Goal: Task Accomplishment & Management: Manage account settings

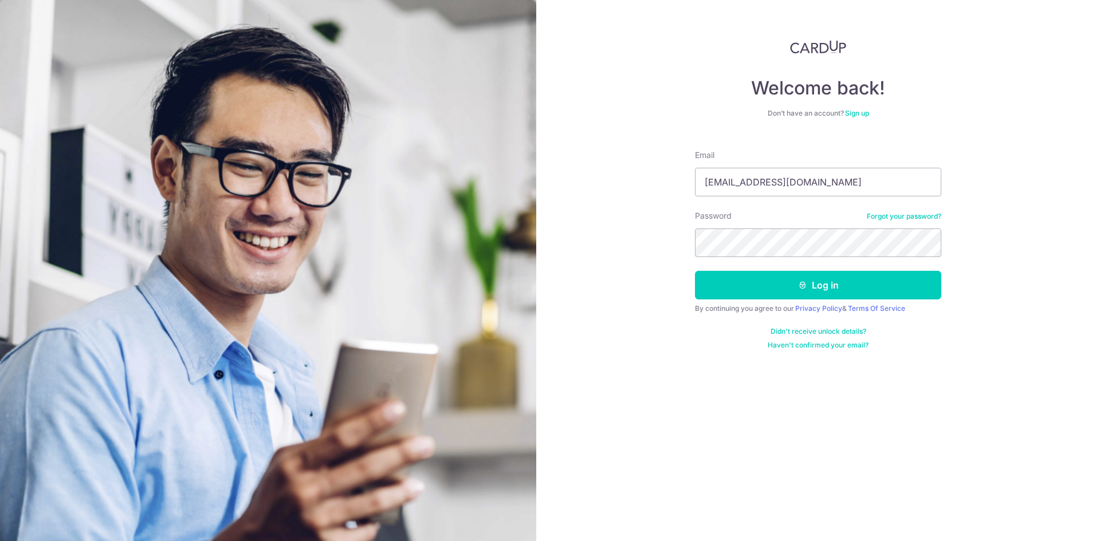
type input "[EMAIL_ADDRESS][DOMAIN_NAME]"
click at [695, 271] on button "Log in" at bounding box center [818, 285] width 246 height 29
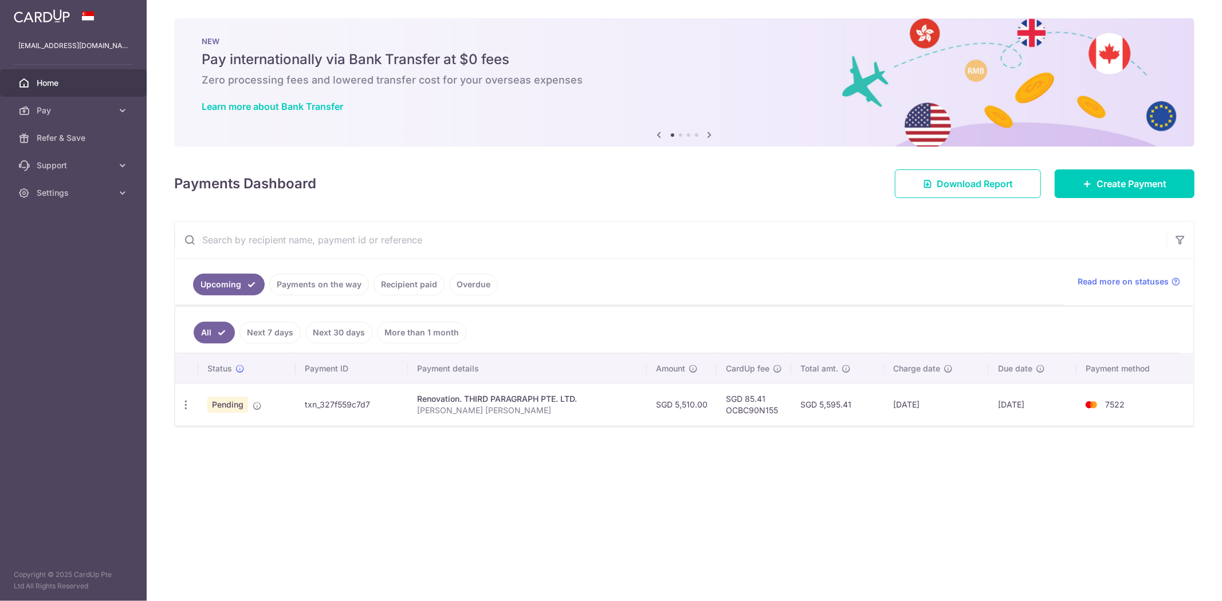
click at [502, 207] on div "× Pause Schedule Pause all future payments in this series Pause just this one p…" at bounding box center [684, 300] width 1075 height 601
click at [291, 456] on div "× Pause Schedule Pause all future payments in this series Pause just this one p…" at bounding box center [684, 300] width 1075 height 601
click at [640, 331] on ul "All Next 7 days Next 30 days More than 1 month" at bounding box center [677, 330] width 1004 height 46
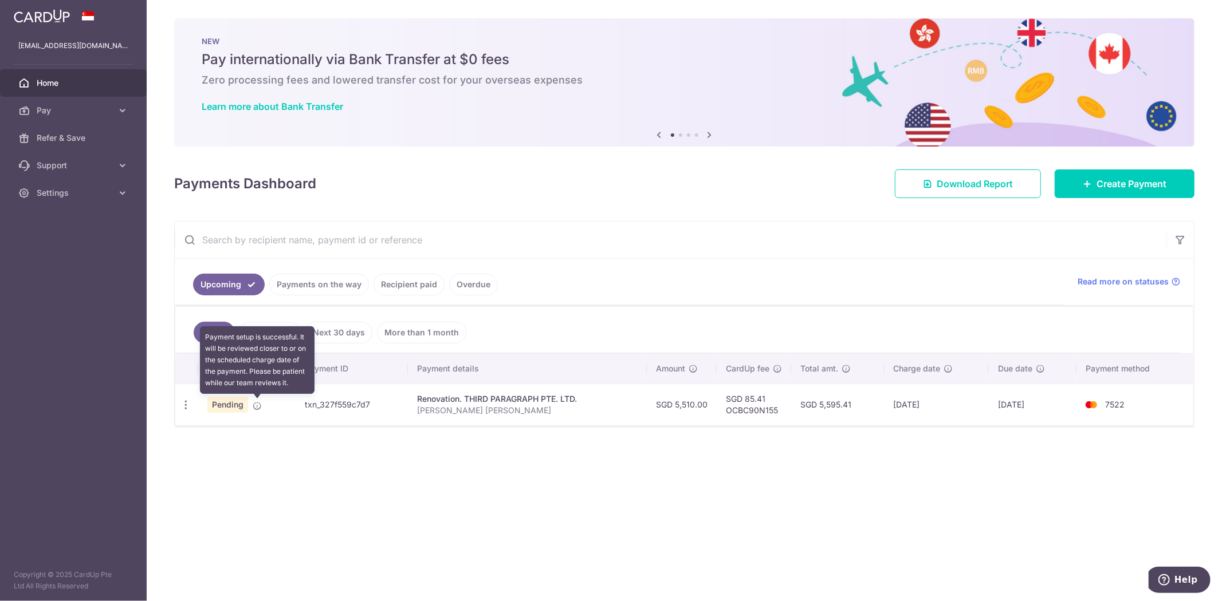
click at [255, 408] on icon at bounding box center [257, 406] width 9 height 9
click at [245, 434] on div "× Pause Schedule Pause all future payments in this series Pause just this one p…" at bounding box center [684, 300] width 1075 height 601
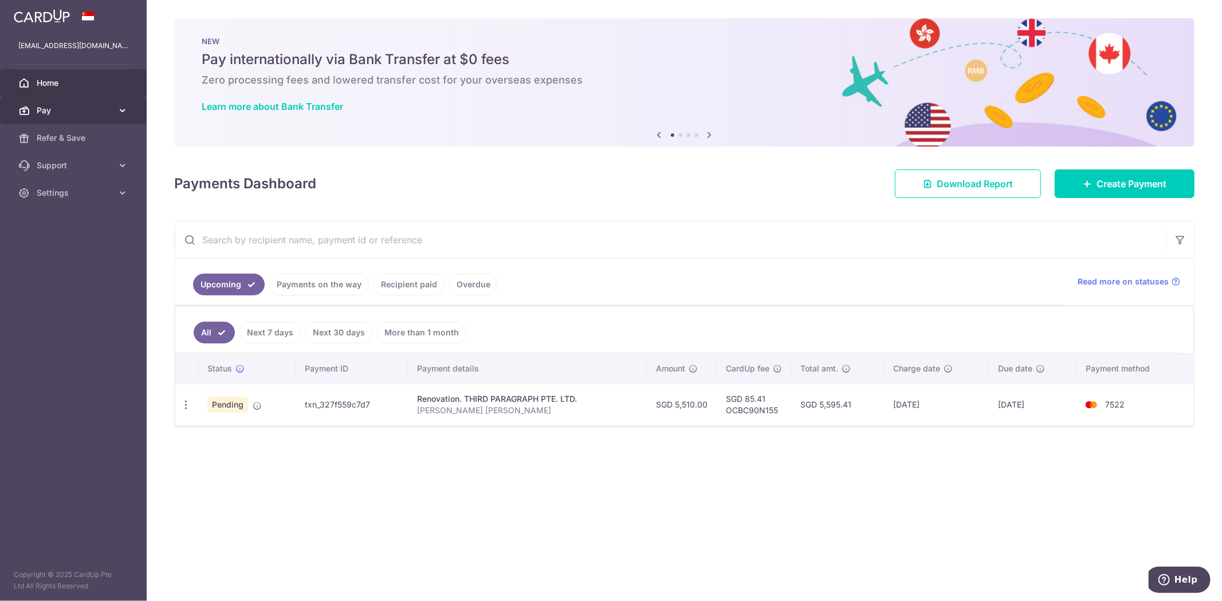
click at [100, 110] on span "Pay" at bounding box center [75, 110] width 76 height 11
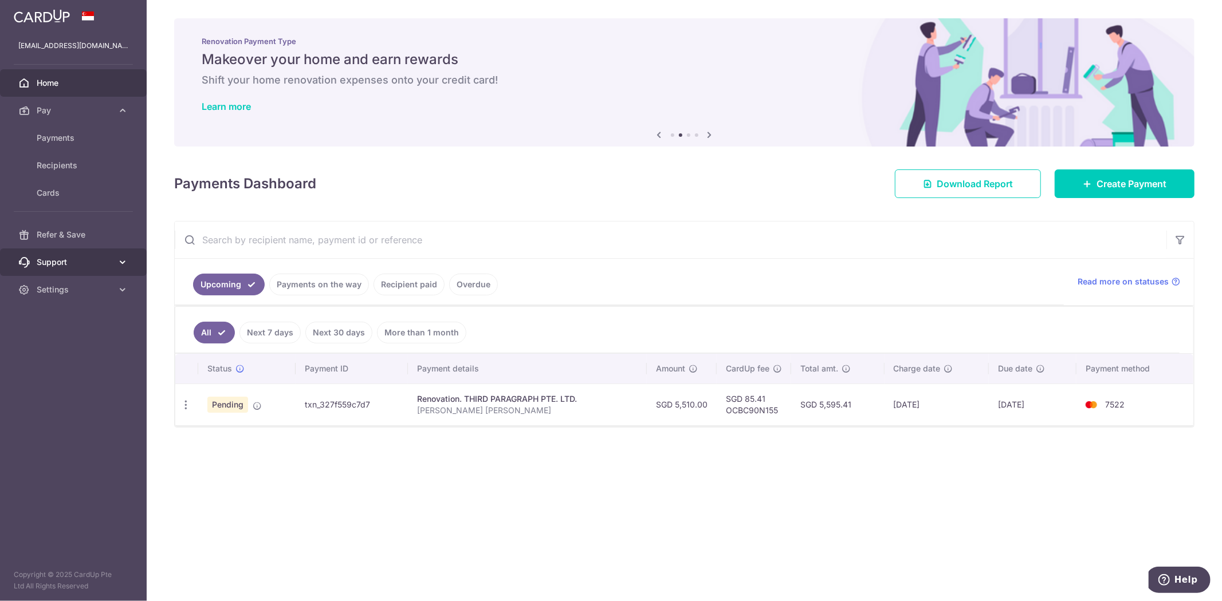
click at [74, 255] on link "Support" at bounding box center [73, 262] width 147 height 27
click at [337, 152] on div "× Pause Schedule Pause all future payments in this series Pause just this one p…" at bounding box center [684, 300] width 1075 height 601
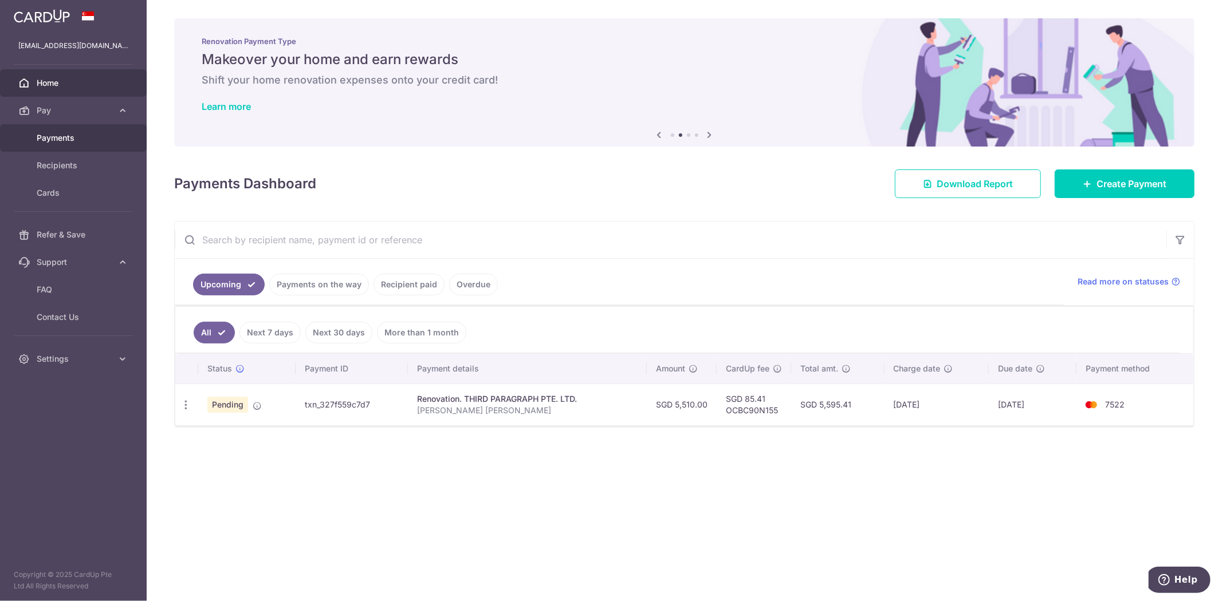
click at [72, 141] on span "Payments" at bounding box center [75, 137] width 76 height 11
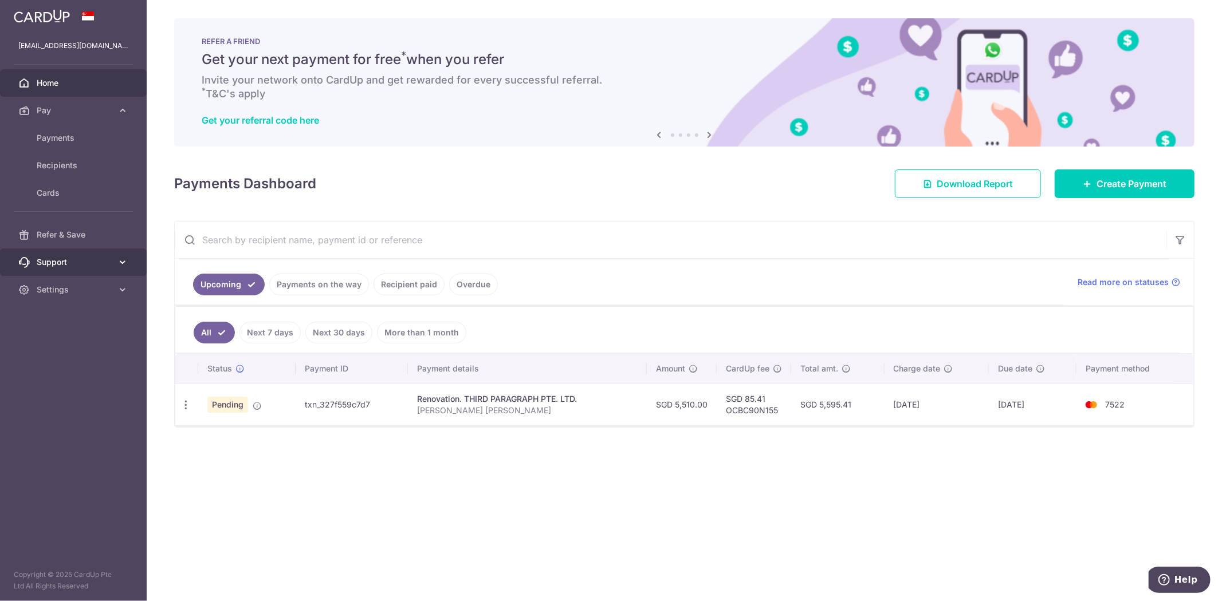
click at [110, 265] on span "Support" at bounding box center [75, 262] width 76 height 11
click at [54, 268] on link "Support" at bounding box center [73, 262] width 147 height 27
click at [659, 436] on div "× Pause Schedule Pause all future payments in this series Pause just this one p…" at bounding box center [684, 300] width 1075 height 601
click at [225, 410] on span "Pending" at bounding box center [227, 405] width 41 height 16
click at [194, 408] on div "Update payment Cancel payment Upload doc" at bounding box center [185, 405] width 21 height 21
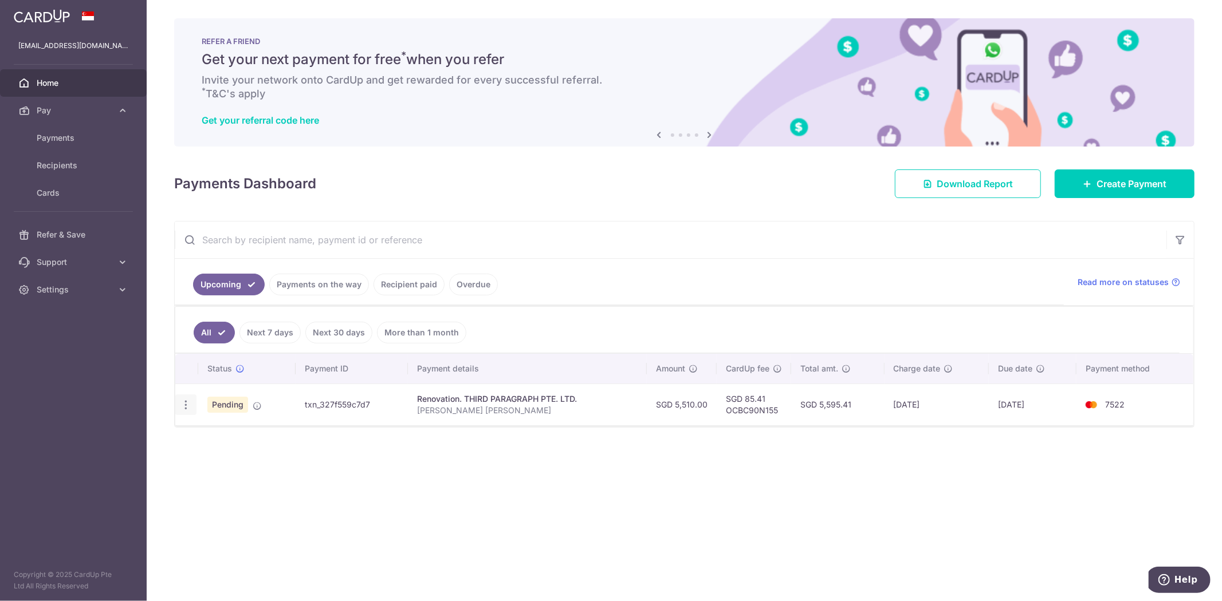
click at [187, 407] on icon "button" at bounding box center [186, 405] width 12 height 12
click at [230, 498] on span "Upload doc" at bounding box center [247, 493] width 78 height 14
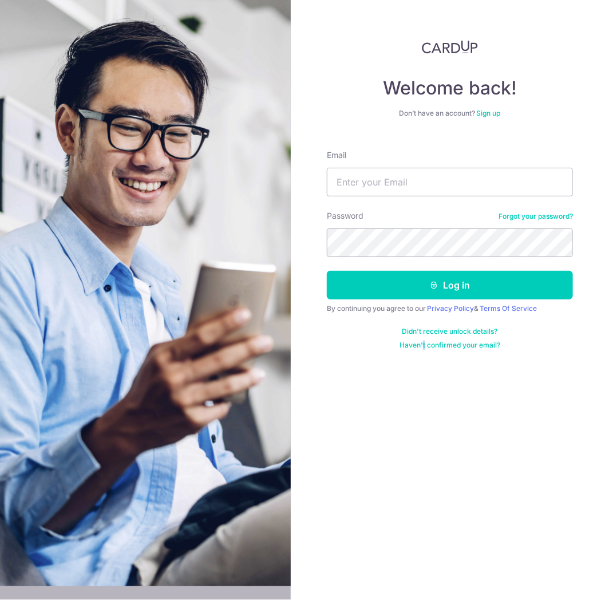
click at [422, 404] on div "Welcome back! Don’t have an account? Sign up Email Password Forgot your passwor…" at bounding box center [450, 300] width 318 height 600
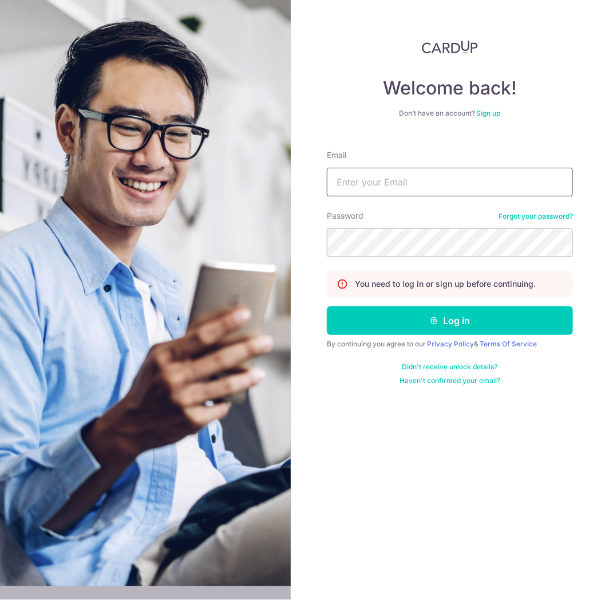
click at [370, 190] on input "Email" at bounding box center [450, 182] width 246 height 29
type input "[EMAIL_ADDRESS][DOMAIN_NAME]"
click at [327, 306] on button "Log in" at bounding box center [450, 320] width 246 height 29
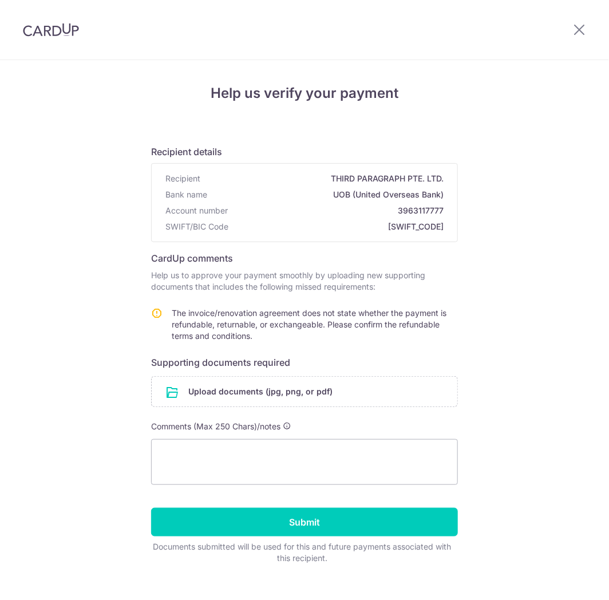
click at [454, 297] on form "Recipient details Recipient THIRD PARAGRAPH PTE. LTD. Bank name UOB (United Ove…" at bounding box center [304, 350] width 307 height 428
click at [54, 367] on div "Help us verify your payment Recipient details Recipient THIRD PARAGRAPH PTE. LT…" at bounding box center [304, 339] width 609 height 558
click at [316, 392] on input "file" at bounding box center [305, 392] width 306 height 30
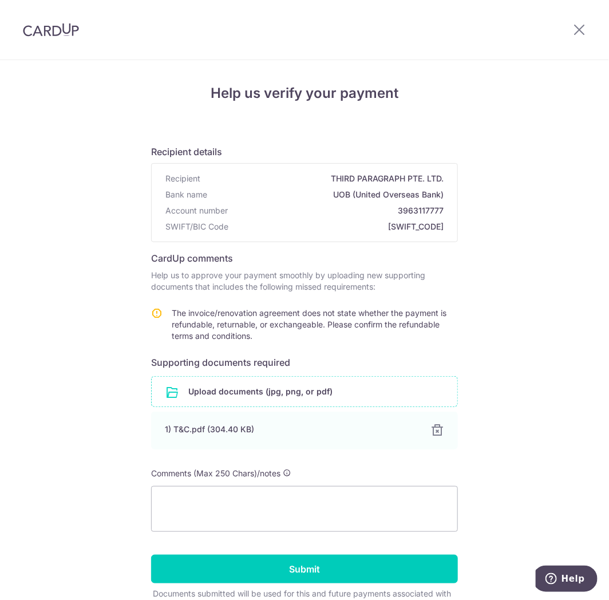
click at [110, 483] on div "Help us verify your payment Recipient details Recipient THIRD PARAGRAPH PTE. LT…" at bounding box center [304, 362] width 609 height 605
click at [40, 473] on div "Help us verify your payment Recipient details Recipient THIRD PARAGRAPH PTE. LT…" at bounding box center [304, 362] width 609 height 605
click at [439, 430] on div at bounding box center [438, 431] width 14 height 14
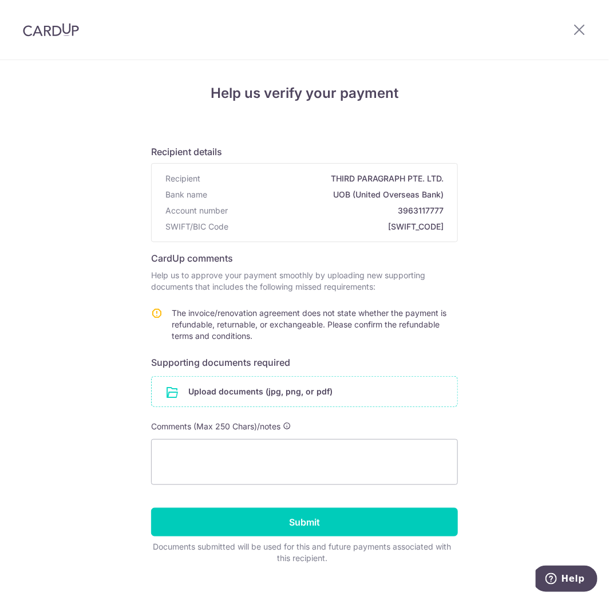
click at [119, 465] on div "Help us verify your payment Recipient details Recipient THIRD PARAGRAPH PTE. LT…" at bounding box center [304, 339] width 609 height 558
click at [318, 382] on input "file" at bounding box center [305, 392] width 306 height 30
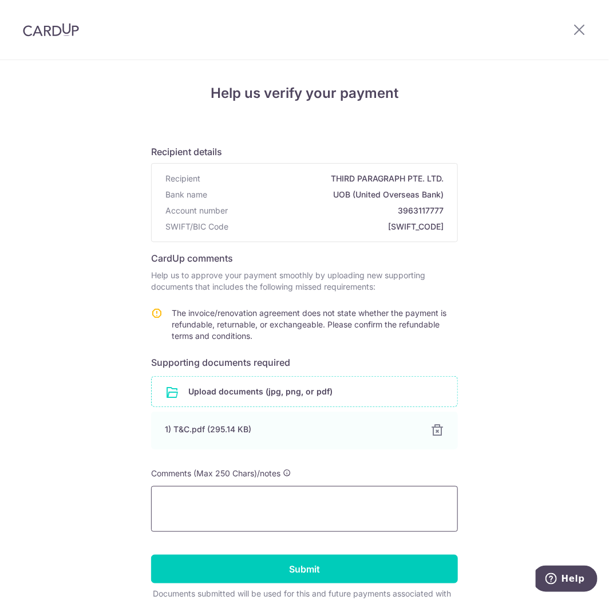
click at [200, 506] on textarea at bounding box center [304, 509] width 307 height 46
drag, startPoint x: 209, startPoint y: 324, endPoint x: 254, endPoint y: 327, distance: 45.3
click at [254, 327] on span "The invoice/renovation agreement does not state whether the payment is refundab…" at bounding box center [309, 324] width 275 height 33
click at [268, 325] on span "The invoice/renovation agreement does not state whether the payment is refundab…" at bounding box center [309, 324] width 275 height 33
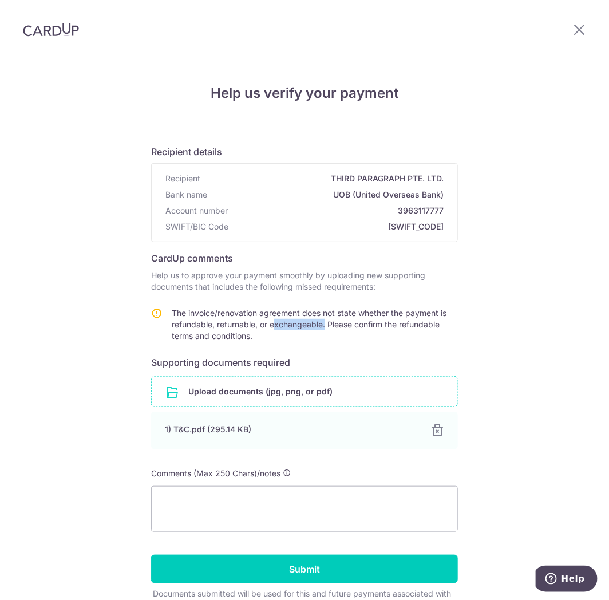
click at [268, 325] on span "The invoice/renovation agreement does not state whether the payment is refundab…" at bounding box center [309, 324] width 275 height 33
click at [322, 324] on span "The invoice/renovation agreement does not state whether the payment is refundab…" at bounding box center [309, 324] width 275 height 33
click at [348, 323] on span "The invoice/renovation agreement does not state whether the payment is refundab…" at bounding box center [309, 324] width 275 height 33
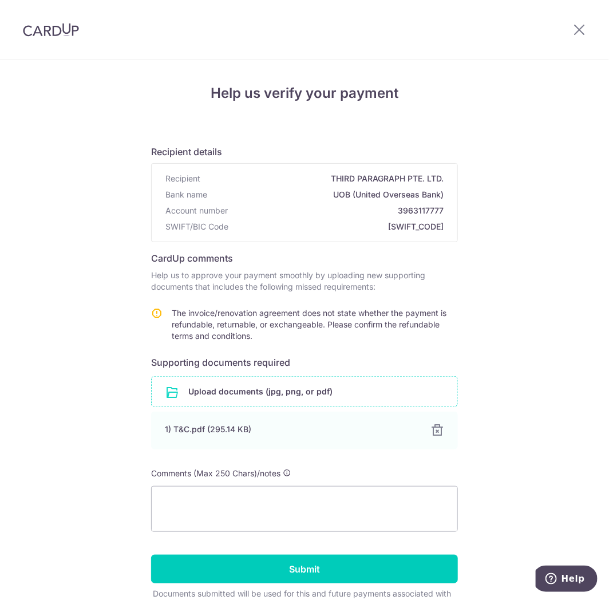
click at [367, 324] on span "The invoice/renovation agreement does not state whether the payment is refundab…" at bounding box center [309, 324] width 275 height 33
click at [385, 325] on span "The invoice/renovation agreement does not state whether the payment is refundab…" at bounding box center [309, 324] width 275 height 33
click at [403, 325] on span "The invoice/renovation agreement does not state whether the payment is refundab…" at bounding box center [309, 324] width 275 height 33
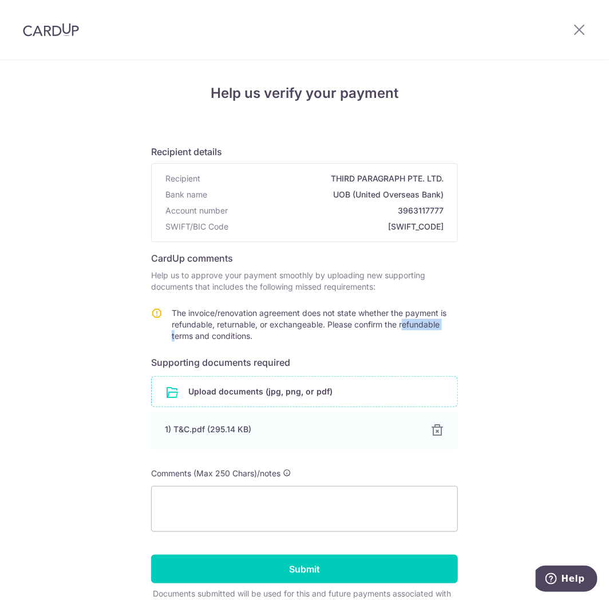
click at [403, 325] on span "The invoice/renovation agreement does not state whether the payment is refundab…" at bounding box center [309, 324] width 275 height 33
click at [407, 325] on span "The invoice/renovation agreement does not state whether the payment is refundab…" at bounding box center [309, 324] width 275 height 33
drag, startPoint x: 398, startPoint y: 210, endPoint x: 446, endPoint y: 212, distance: 48.2
click at [446, 212] on div "Recipient THIRD PARAGRAPH PTE. LTD. Bank name UOB (United Overseas Bank) Accoun…" at bounding box center [305, 203] width 306 height 78
click at [551, 214] on div "Help us verify your payment Recipient details Recipient THIRD PARAGRAPH PTE. LT…" at bounding box center [304, 362] width 609 height 605
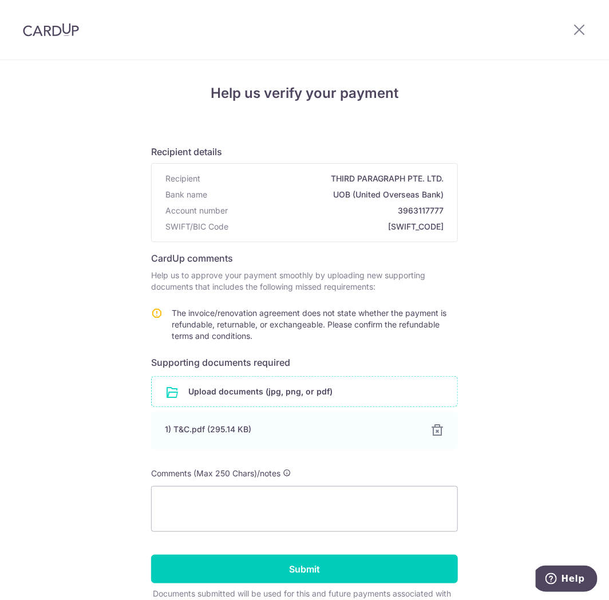
click at [520, 282] on div "Help us verify your payment Recipient details Recipient THIRD PARAGRAPH PTE. LT…" at bounding box center [304, 362] width 609 height 605
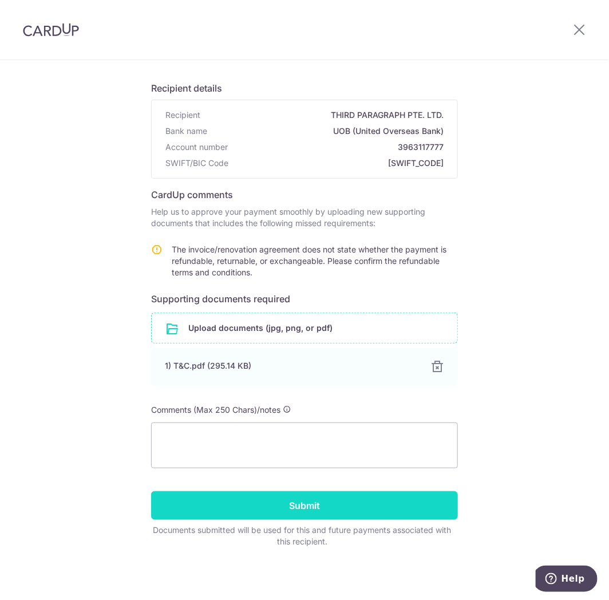
scroll to position [64, 0]
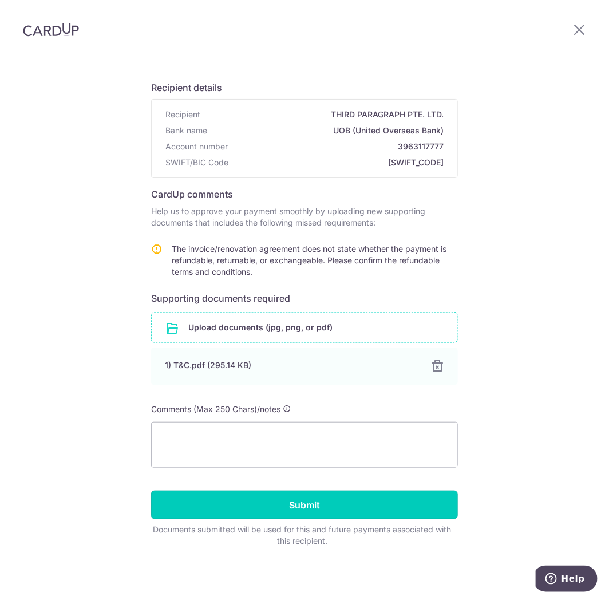
click at [298, 505] on input "Submit" at bounding box center [304, 505] width 307 height 29
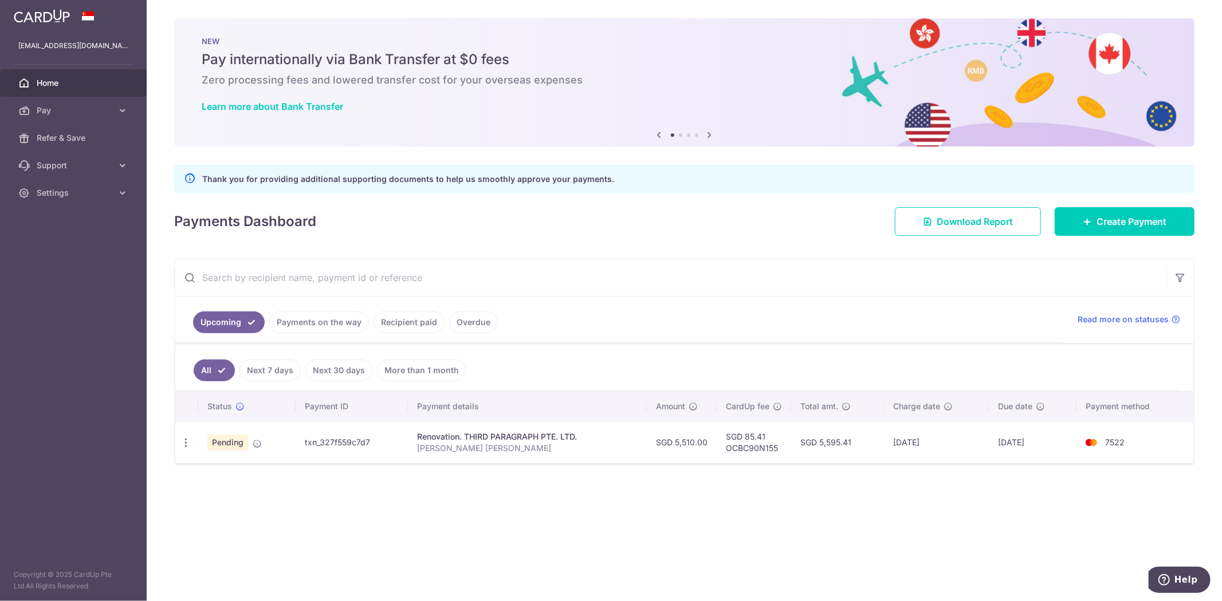
click at [383, 472] on div "× Pause Schedule Pause all future payments in this series Pause just this one p…" at bounding box center [684, 300] width 1075 height 601
click at [351, 501] on div "× Pause Schedule Pause all future payments in this series Pause just this one p…" at bounding box center [684, 300] width 1075 height 601
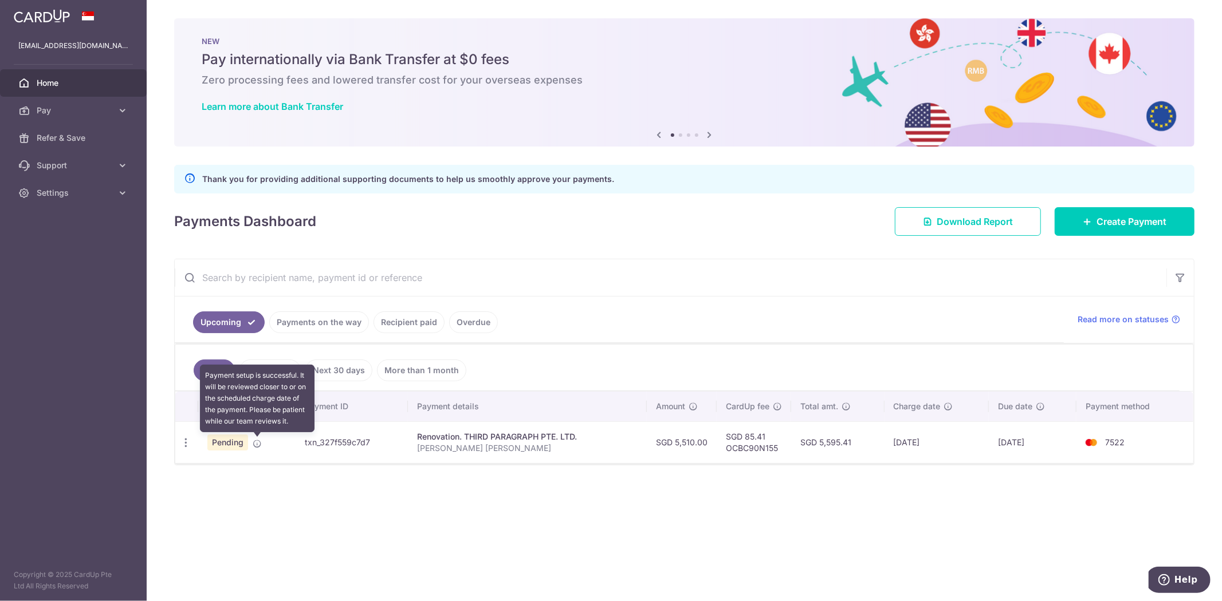
click at [258, 447] on icon at bounding box center [257, 443] width 9 height 9
click at [244, 478] on div "× Pause Schedule Pause all future payments in this series Pause just this one p…" at bounding box center [684, 300] width 1075 height 601
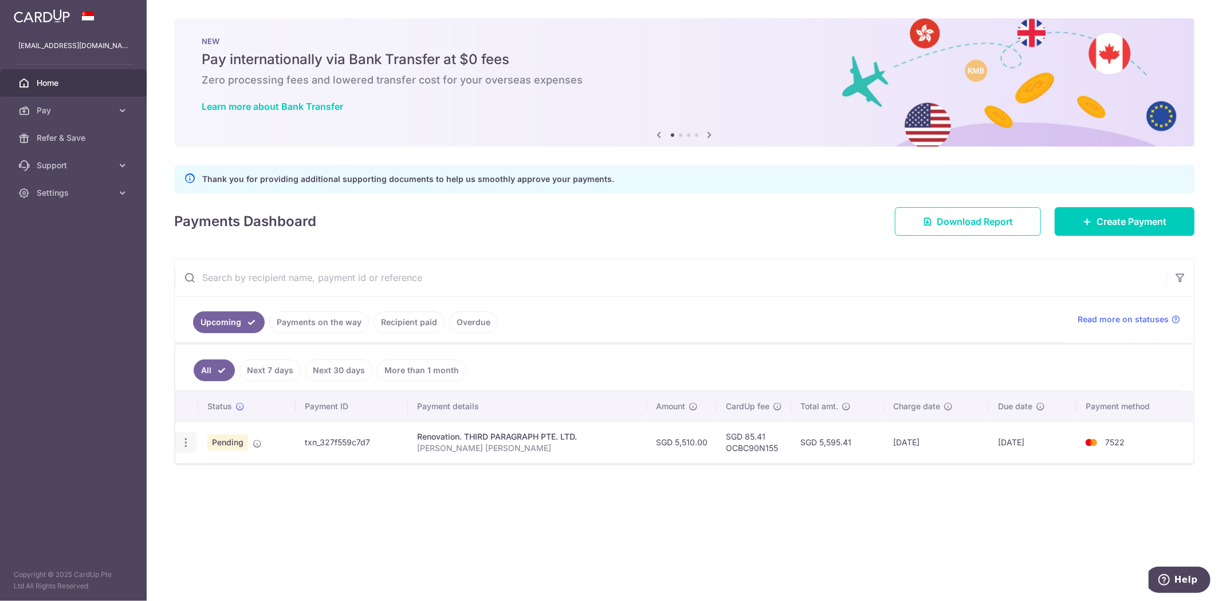
click at [186, 443] on icon "button" at bounding box center [186, 443] width 12 height 12
click at [220, 472] on span "Update payment" at bounding box center [247, 474] width 78 height 14
radio input "true"
type input "5,510.00"
type input "10/10/2025"
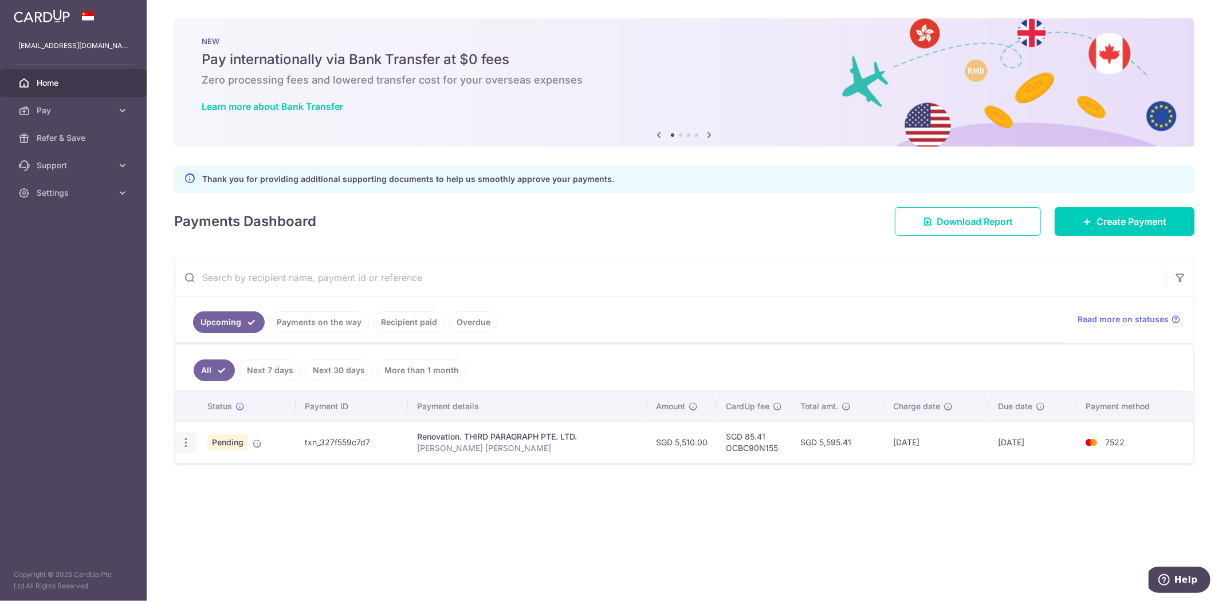
type input "KHOO YI YUN DENISE"
type input "10% DEPOSIT"
type input "OCBC90N155"
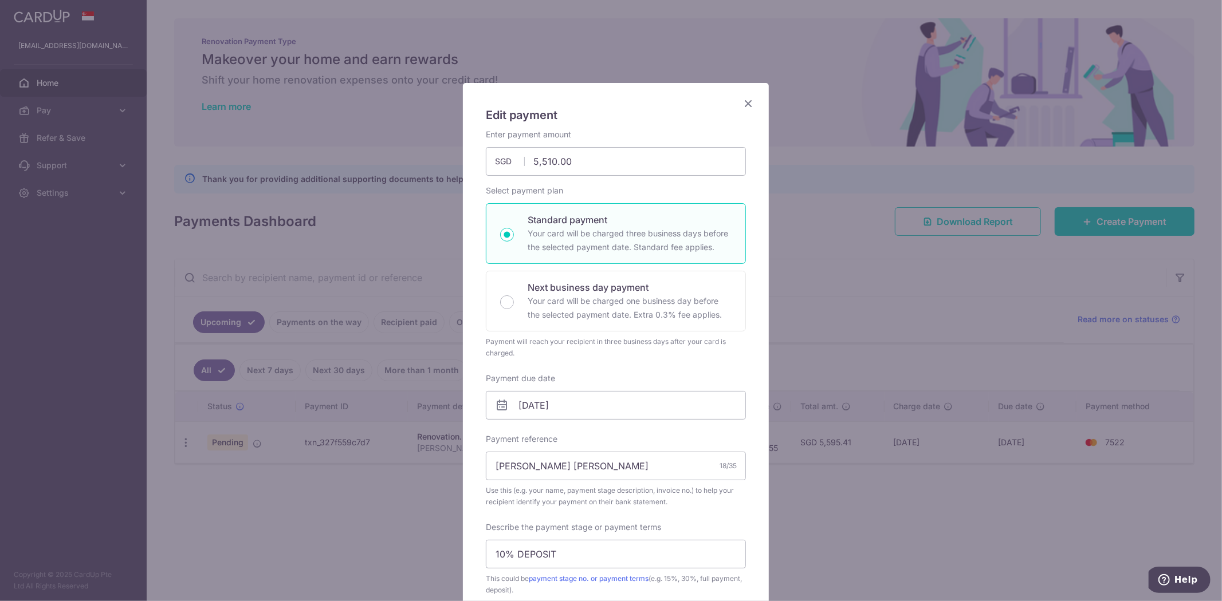
click at [609, 104] on icon "Close" at bounding box center [748, 103] width 14 height 14
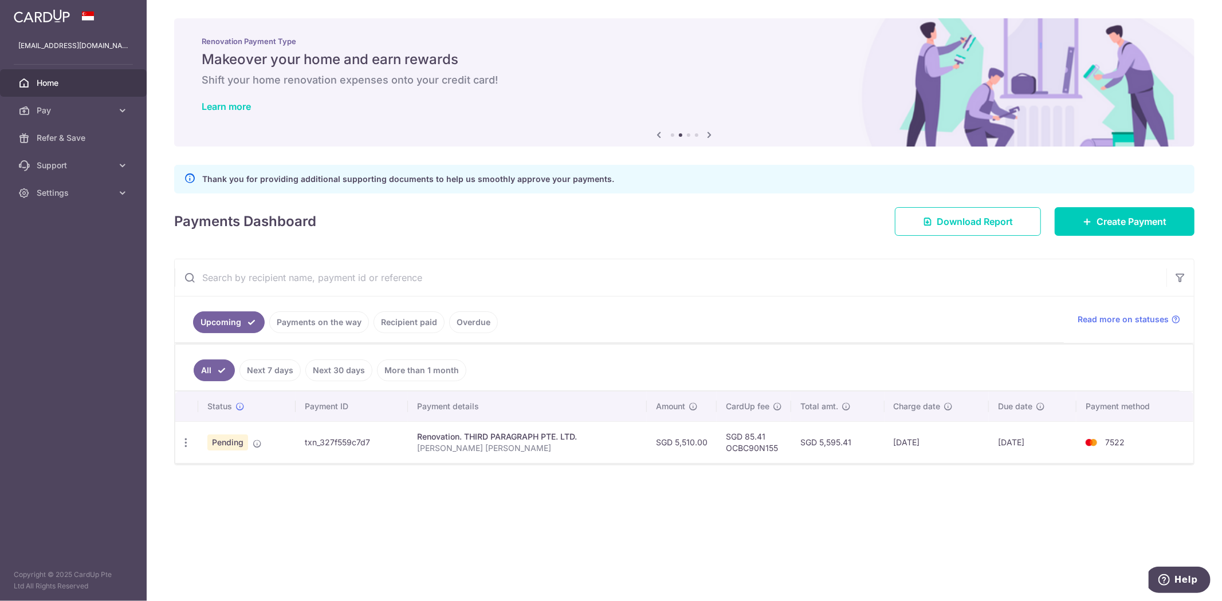
click at [463, 524] on div "× Pause Schedule Pause all future payments in this series Pause just this one p…" at bounding box center [684, 300] width 1075 height 601
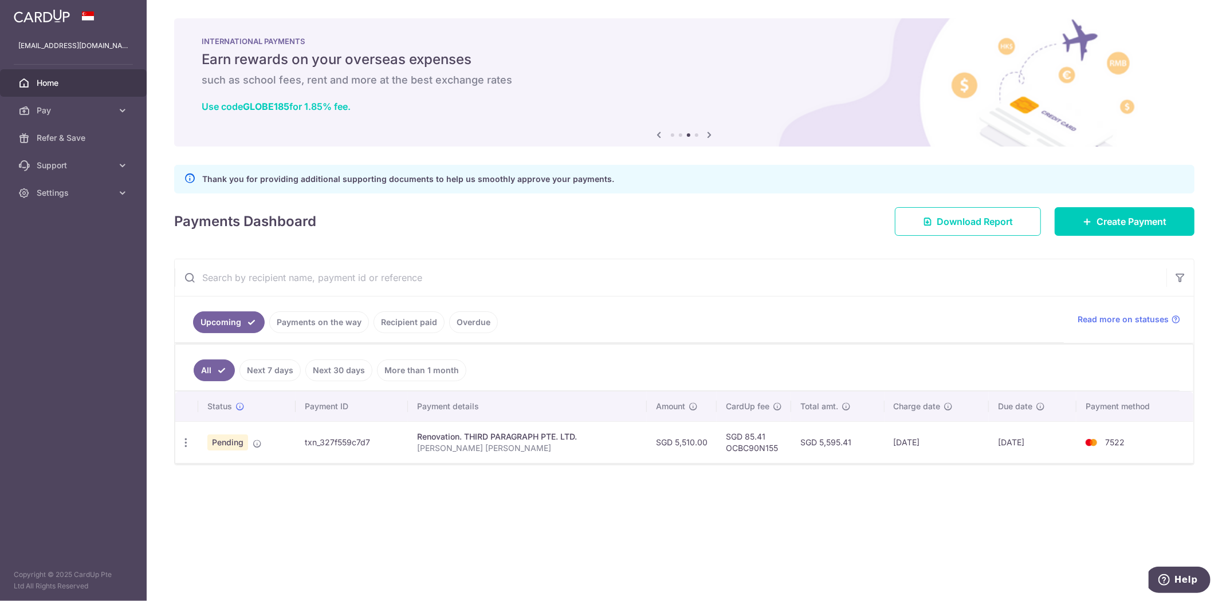
click at [192, 491] on div "× Pause Schedule Pause all future payments in this series Pause just this one p…" at bounding box center [684, 300] width 1075 height 601
click at [287, 333] on link "Payments on the way" at bounding box center [319, 323] width 100 height 22
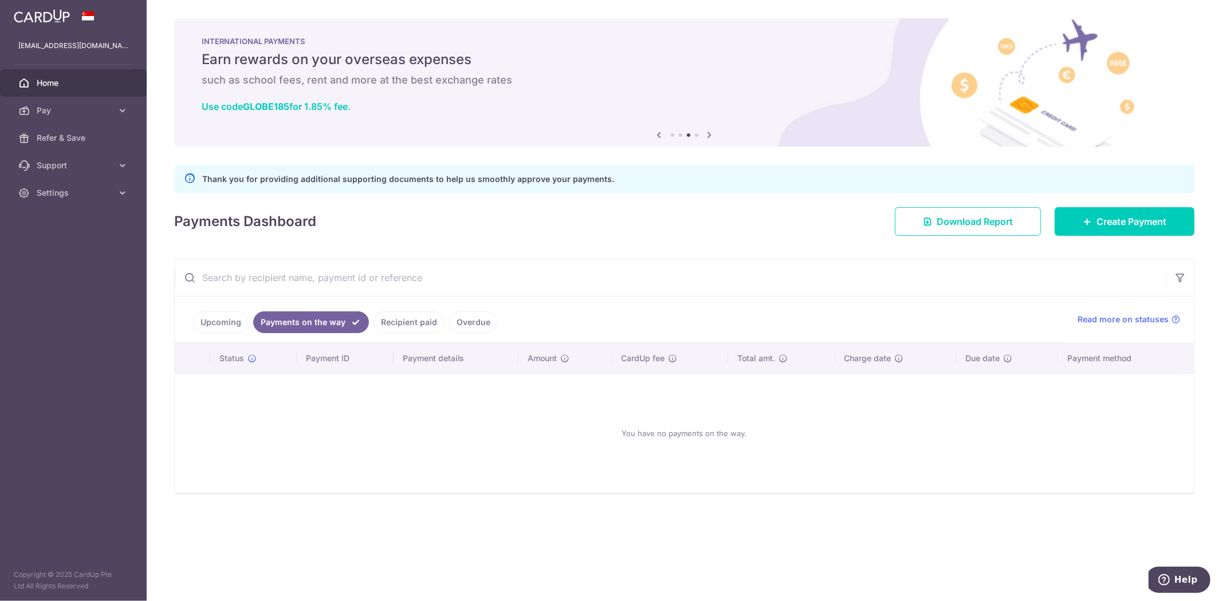
click at [413, 322] on link "Recipient paid" at bounding box center [408, 323] width 71 height 22
click at [457, 324] on link "Overdue" at bounding box center [473, 323] width 49 height 22
click at [387, 331] on link "Recipient paid" at bounding box center [392, 323] width 71 height 22
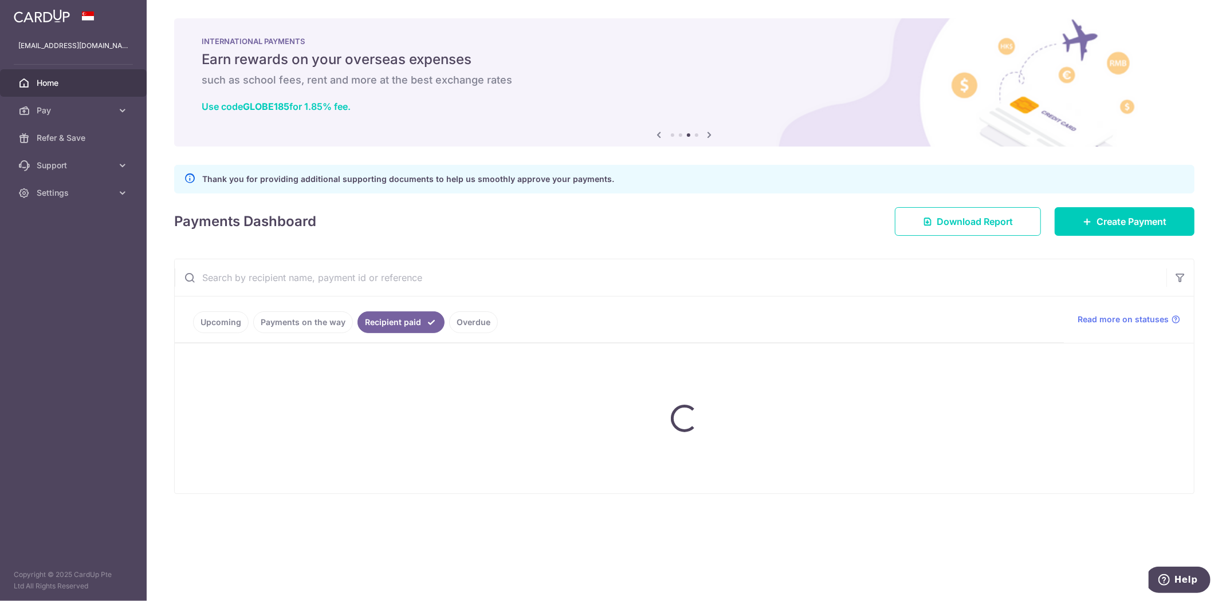
click at [298, 325] on link "Payments on the way" at bounding box center [303, 323] width 100 height 22
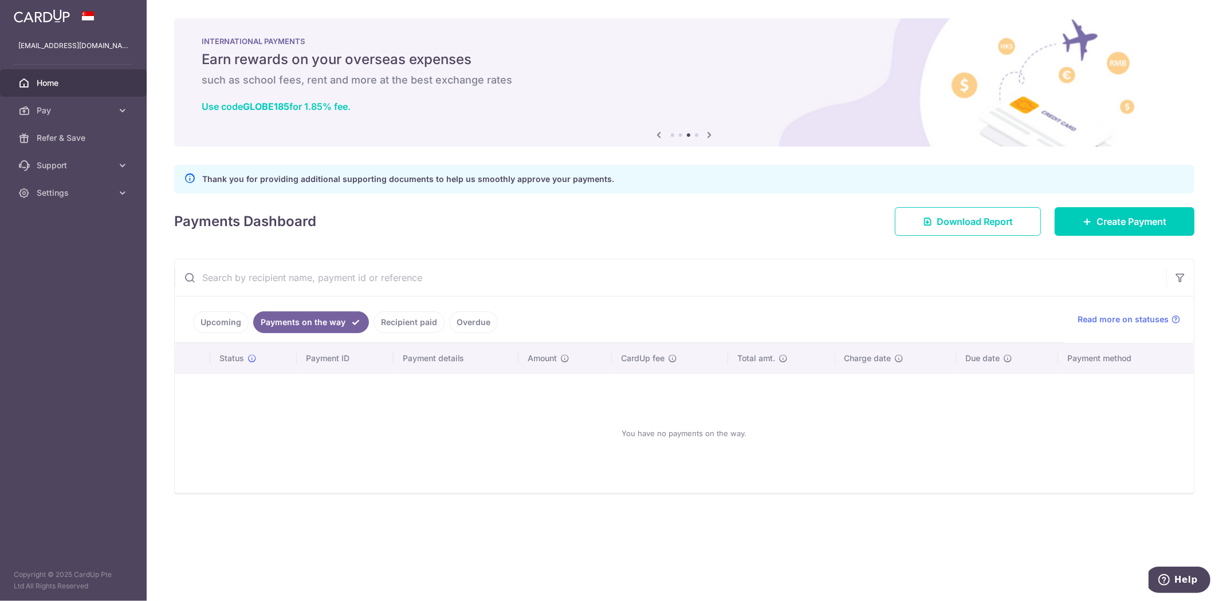
click at [260, 325] on link "Payments on the way" at bounding box center [311, 323] width 116 height 22
click at [223, 323] on link "Upcoming" at bounding box center [221, 323] width 56 height 22
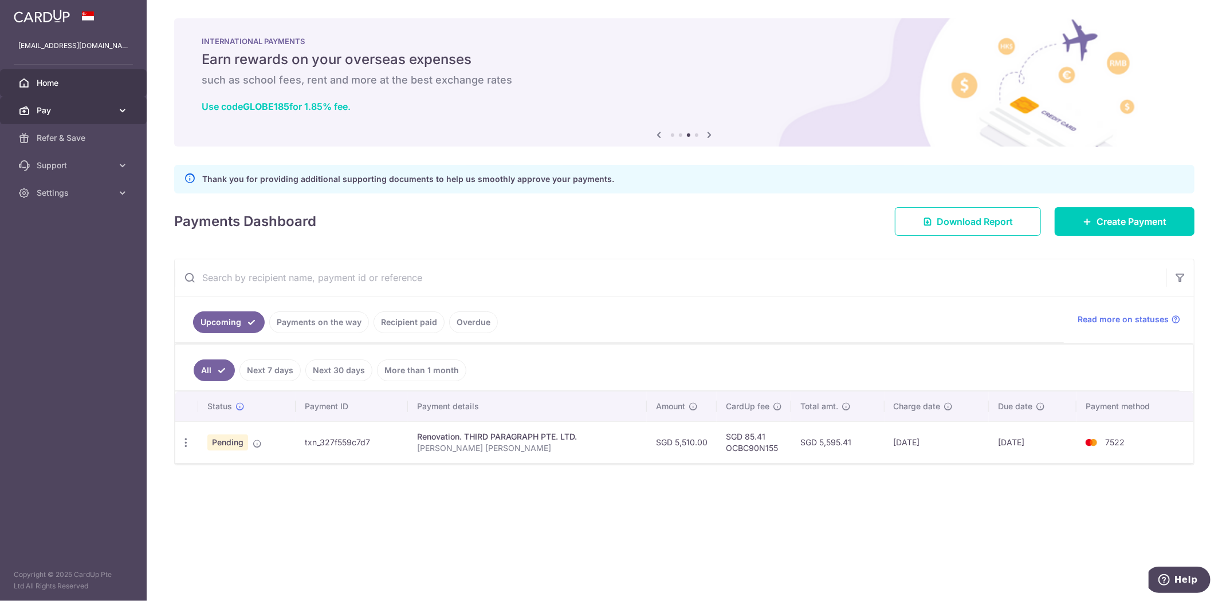
click at [80, 111] on span "Pay" at bounding box center [75, 110] width 76 height 11
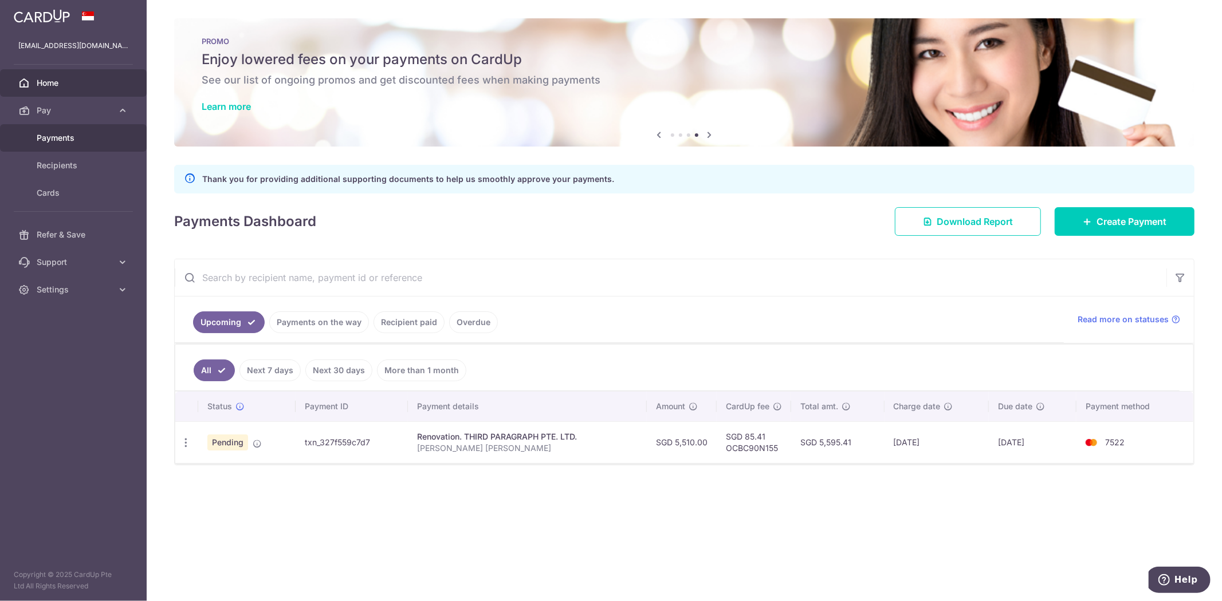
click at [66, 141] on span "Payments" at bounding box center [75, 137] width 76 height 11
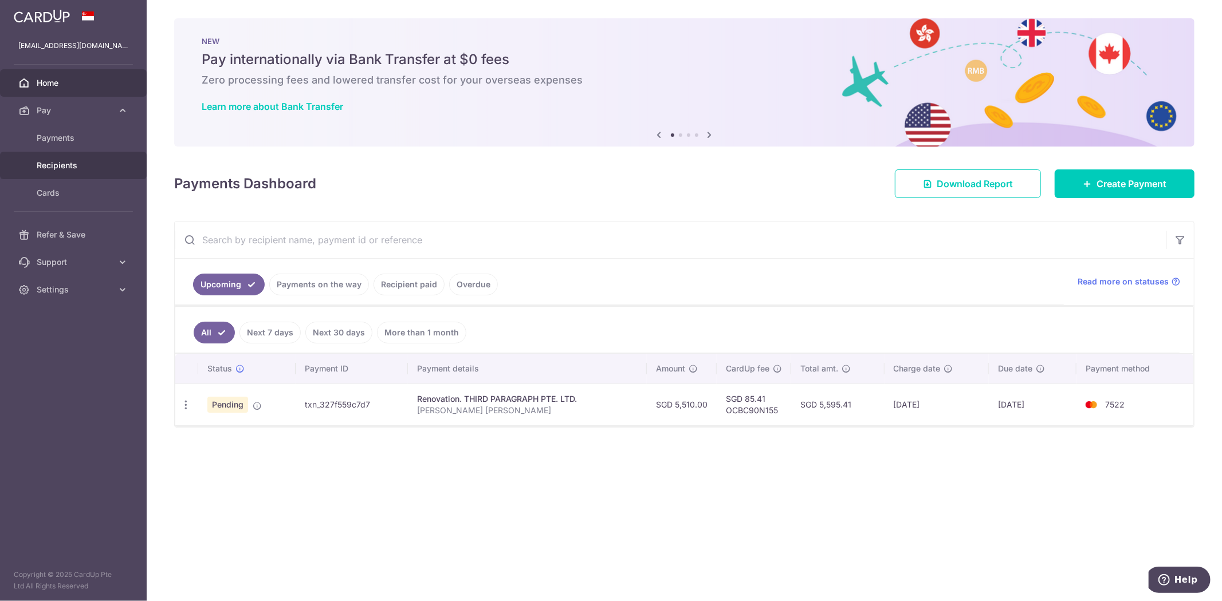
click at [74, 155] on link "Recipients" at bounding box center [73, 165] width 147 height 27
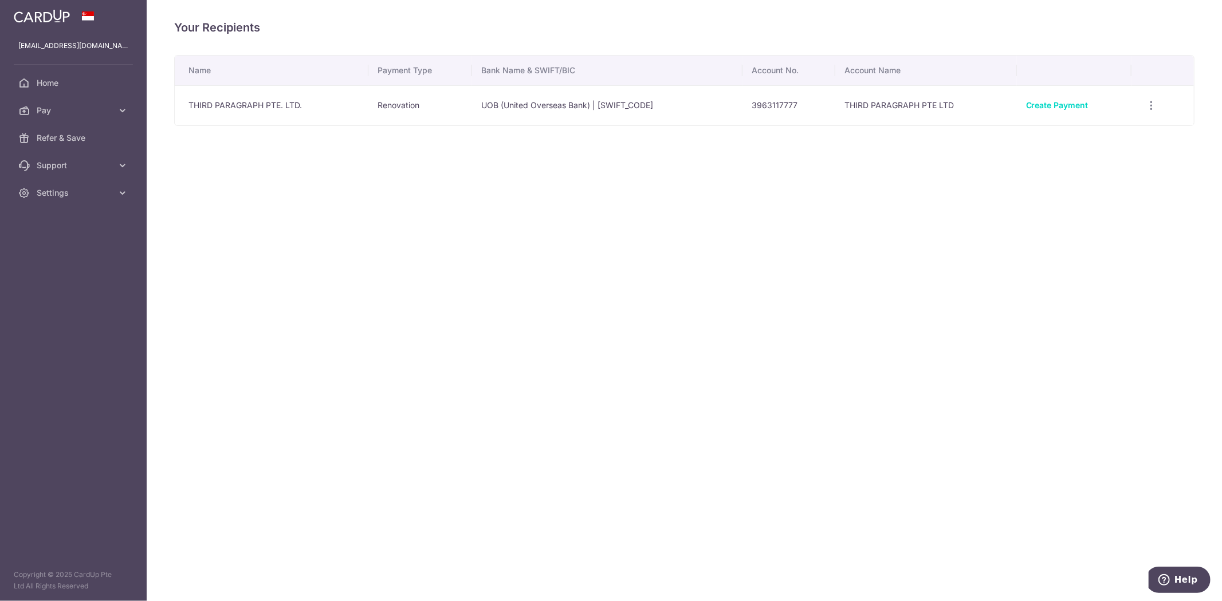
click at [260, 147] on div "Your Recipients Name Payment Type Bank Name & SWIFT/BIC Account No. Account Nam…" at bounding box center [684, 300] width 1075 height 601
drag, startPoint x: 758, startPoint y: 108, endPoint x: 766, endPoint y: 108, distance: 8.0
click at [766, 108] on td "3963117777" at bounding box center [788, 105] width 93 height 40
click at [766, 109] on td "3963117777" at bounding box center [788, 105] width 93 height 40
click at [759, 81] on th "Account No." at bounding box center [788, 71] width 93 height 30
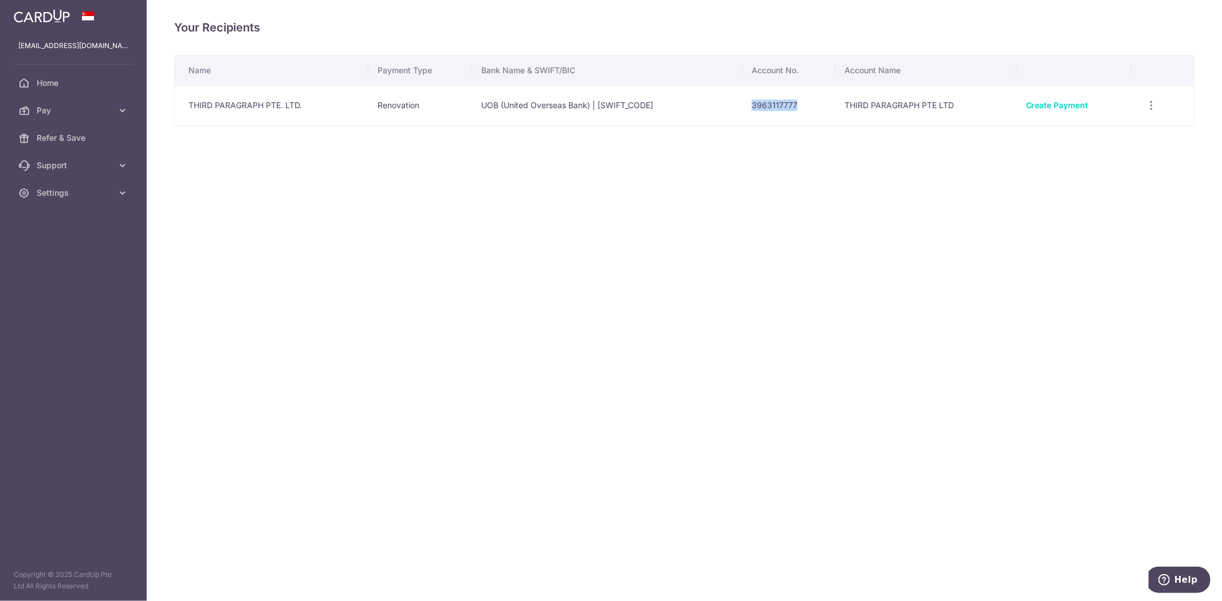
drag, startPoint x: 755, startPoint y: 109, endPoint x: 804, endPoint y: 107, distance: 49.3
click at [804, 107] on td "3963117777" at bounding box center [788, 105] width 93 height 40
click at [818, 129] on div "Your Recipients Name Payment Type Bank Name & SWIFT/BIC Account No. Account Nam…" at bounding box center [684, 300] width 1075 height 601
click at [1170, 104] on td "View/Edit Linked Payments" at bounding box center [1162, 105] width 62 height 40
click at [1159, 104] on div "View/Edit Linked Payments" at bounding box center [1151, 105] width 21 height 21
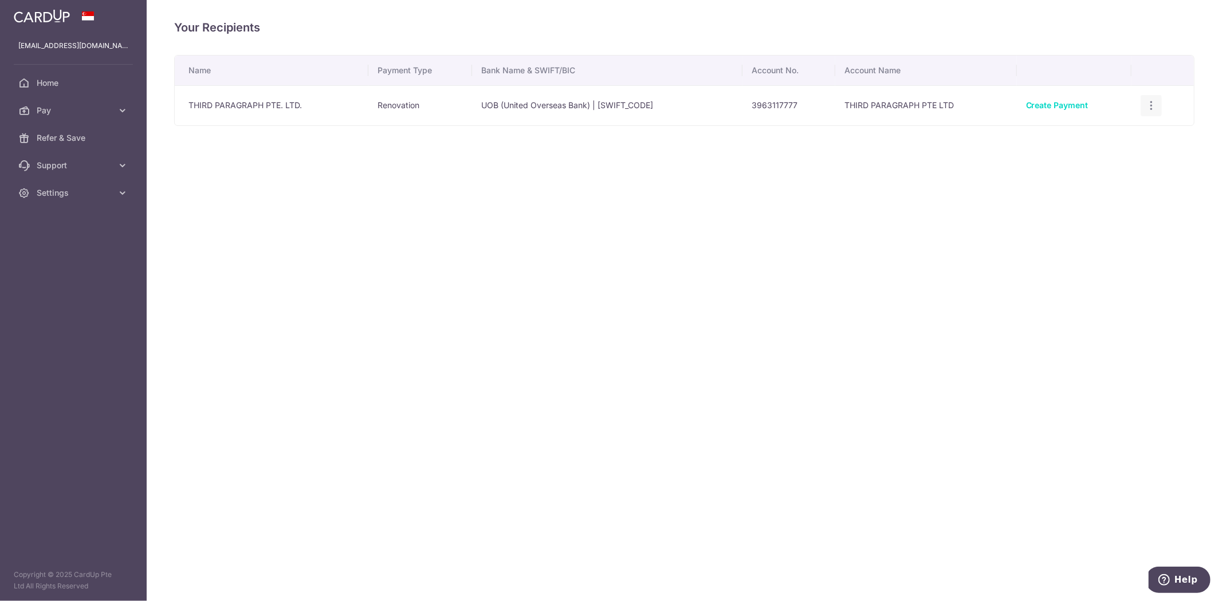
click at [1147, 110] on icon "button" at bounding box center [1151, 106] width 12 height 12
click at [789, 201] on div "Your Recipients Name Payment Type Bank Name & SWIFT/BIC Account No. Account Nam…" at bounding box center [684, 300] width 1075 height 601
click at [116, 115] on link "Pay" at bounding box center [73, 110] width 147 height 27
click at [79, 191] on span "Cards" at bounding box center [75, 192] width 76 height 11
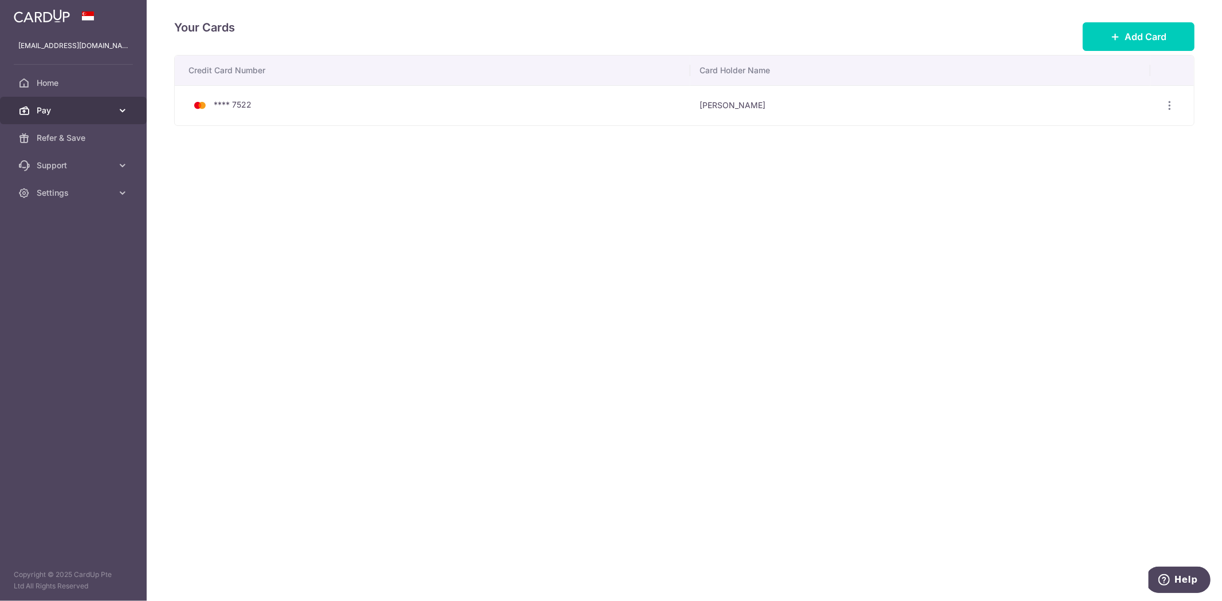
click at [124, 113] on icon at bounding box center [122, 110] width 11 height 11
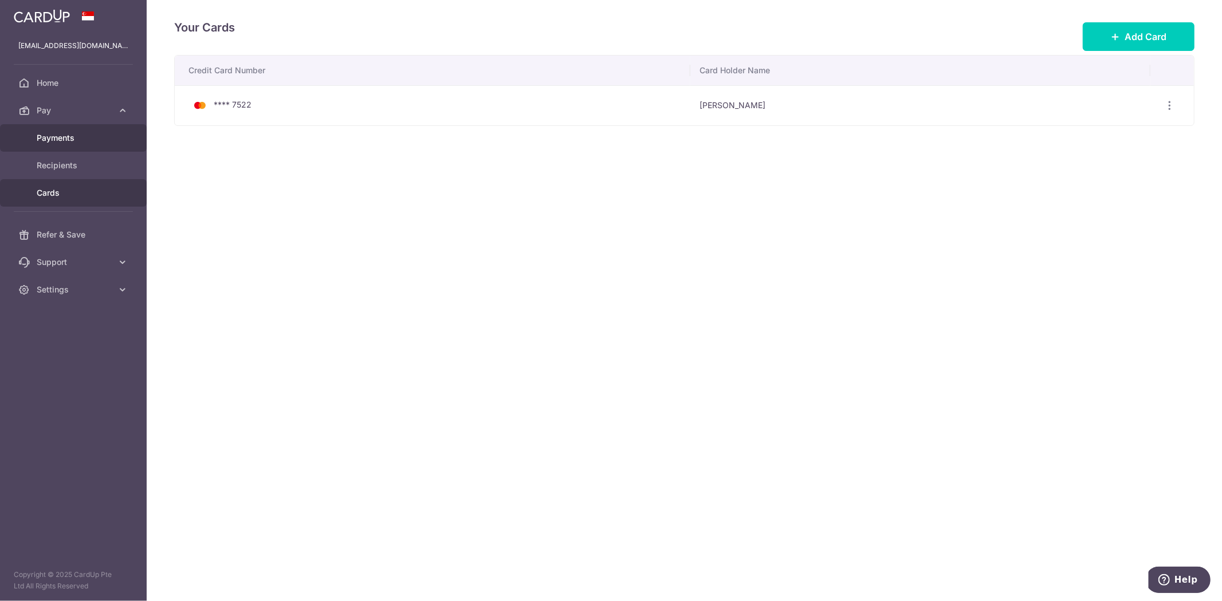
click at [88, 140] on span "Payments" at bounding box center [75, 137] width 76 height 11
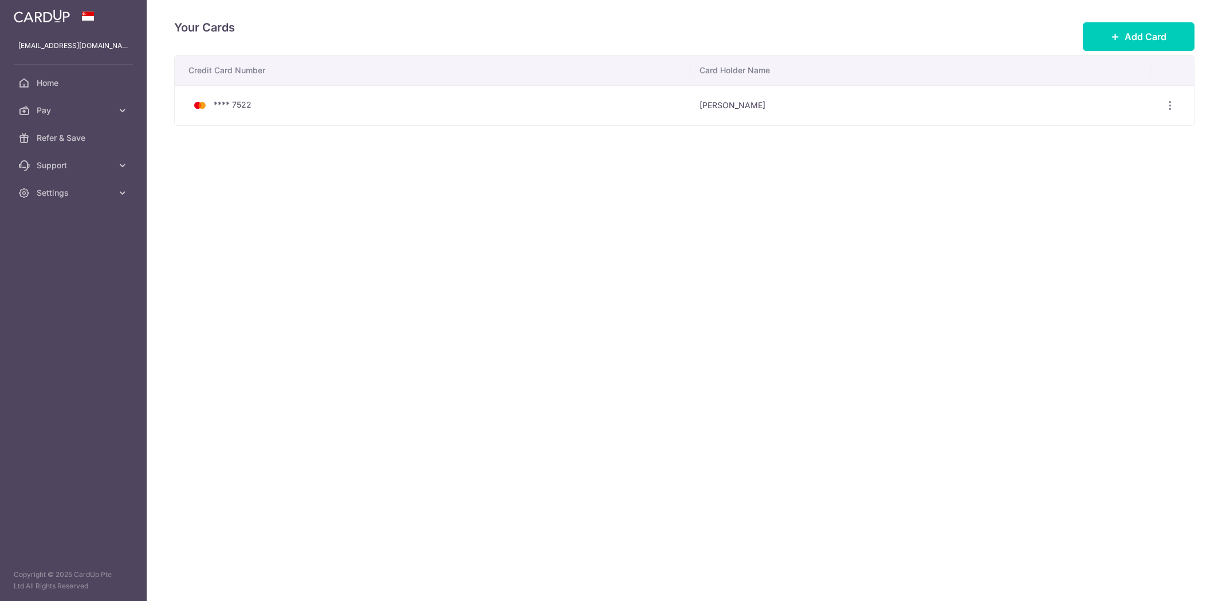
click at [71, 167] on span "Support" at bounding box center [75, 165] width 76 height 11
click at [66, 268] on link "Settings" at bounding box center [73, 262] width 147 height 27
click at [76, 82] on span "Home" at bounding box center [75, 82] width 76 height 11
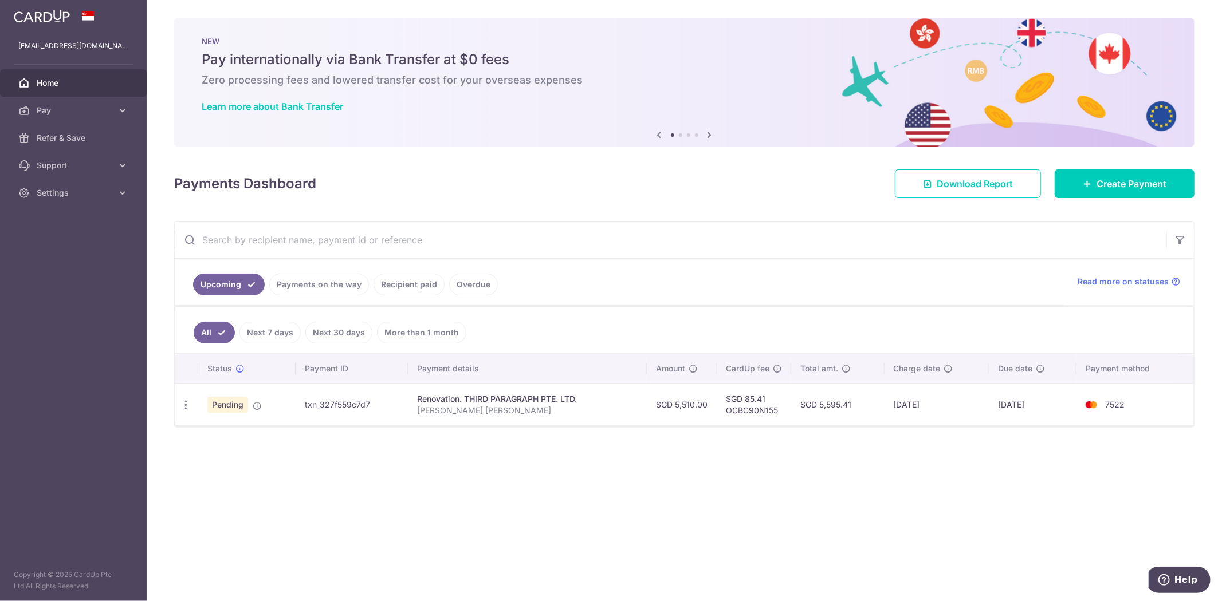
click at [393, 470] on div "× Pause Schedule Pause all future payments in this series Pause just this one p…" at bounding box center [684, 300] width 1075 height 601
click at [183, 410] on icon "button" at bounding box center [186, 405] width 12 height 12
drag, startPoint x: 457, startPoint y: 442, endPoint x: 448, endPoint y: 442, distance: 9.2
click at [459, 442] on div "Status Payment ID Payment details Amount CardUp fee Total amt. Charge date Due …" at bounding box center [684, 440] width 1018 height 172
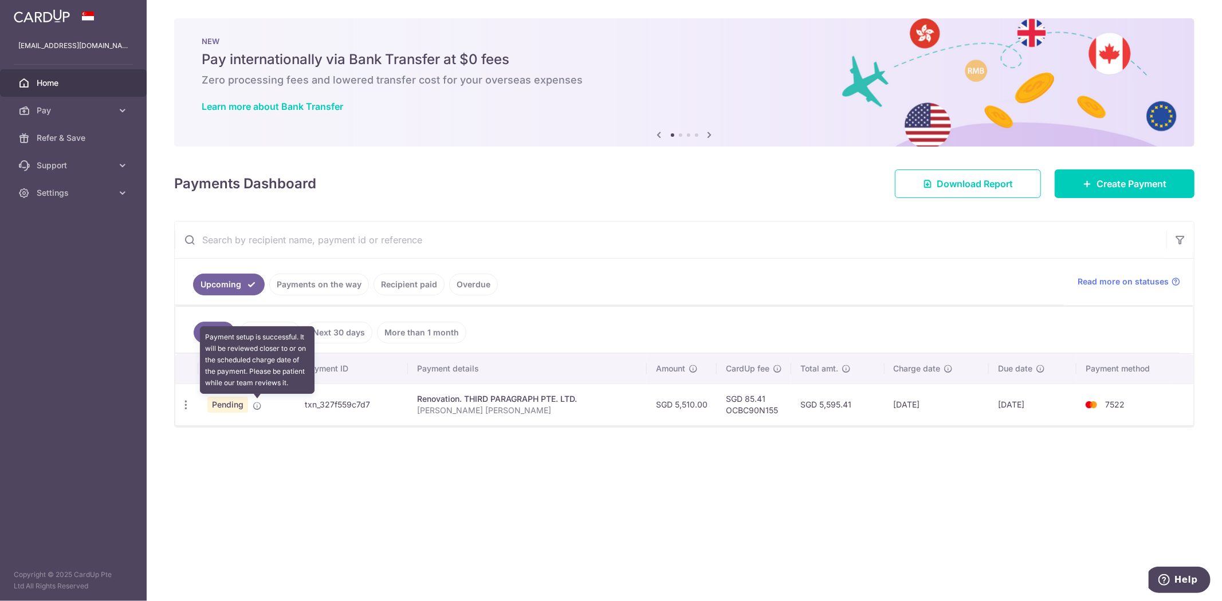
click at [258, 406] on icon at bounding box center [257, 406] width 9 height 9
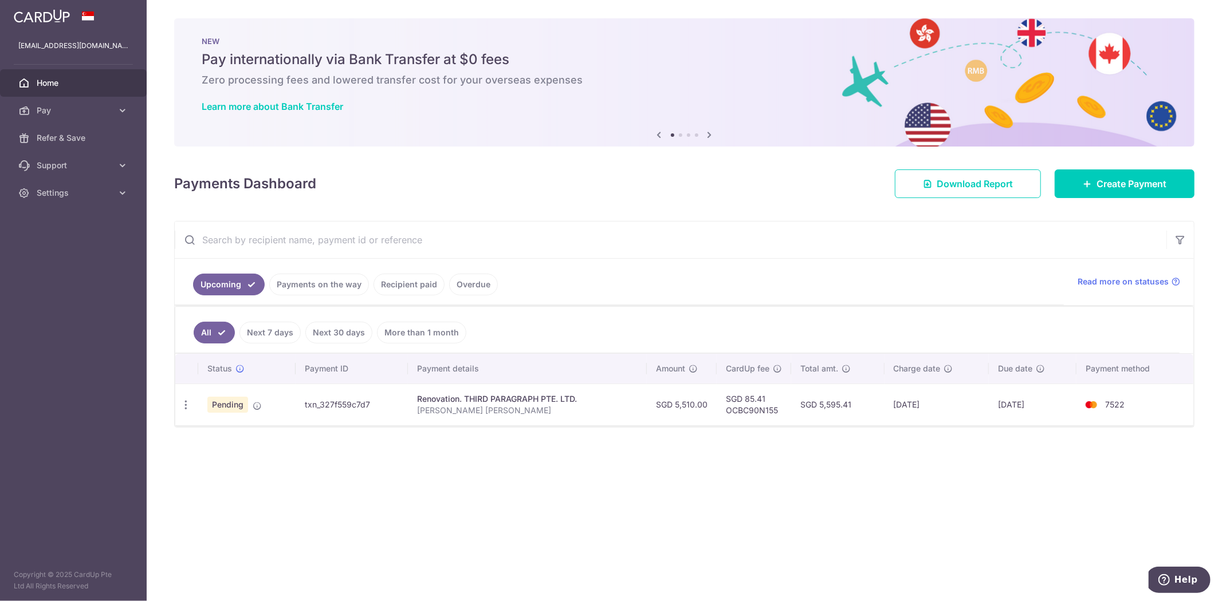
click at [418, 459] on div "× Pause Schedule Pause all future payments in this series Pause just this one p…" at bounding box center [684, 300] width 1075 height 601
click at [406, 454] on div "× Pause Schedule Pause all future payments in this series Pause just this one p…" at bounding box center [684, 300] width 1075 height 601
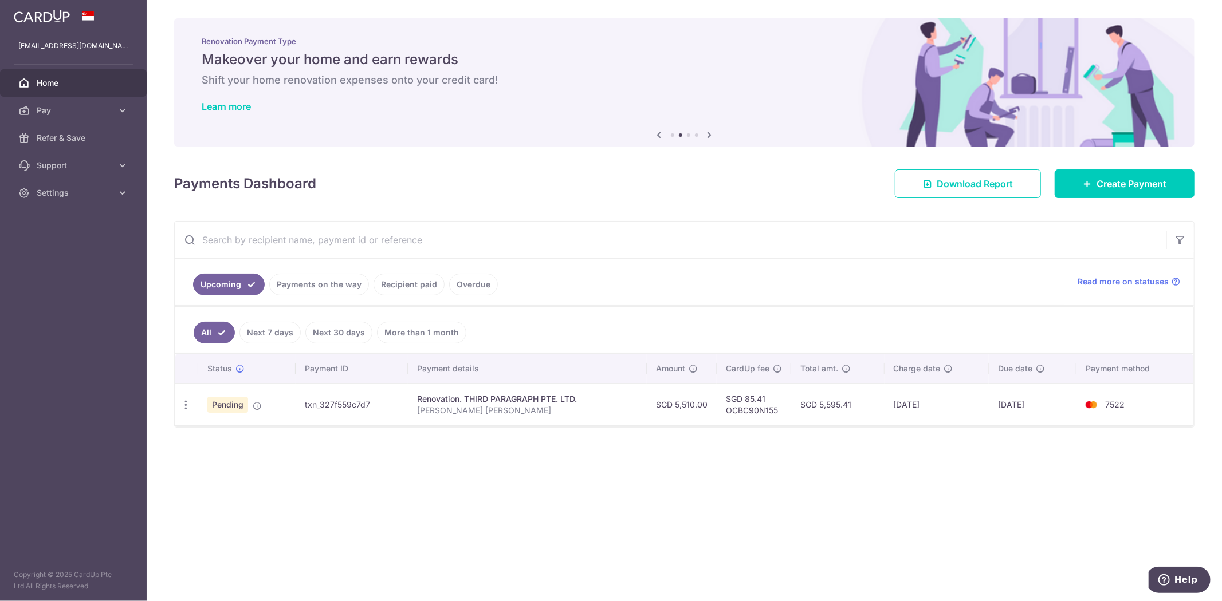
click at [445, 493] on div "× Pause Schedule Pause all future payments in this series Pause just this one p…" at bounding box center [684, 300] width 1075 height 601
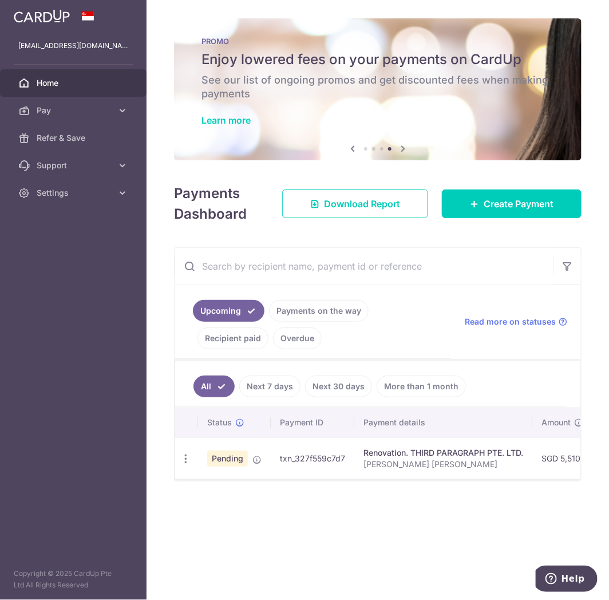
click at [244, 524] on div "× Pause Schedule Pause all future payments in this series Pause just this one p…" at bounding box center [378, 300] width 463 height 600
